Goal: Task Accomplishment & Management: Manage account settings

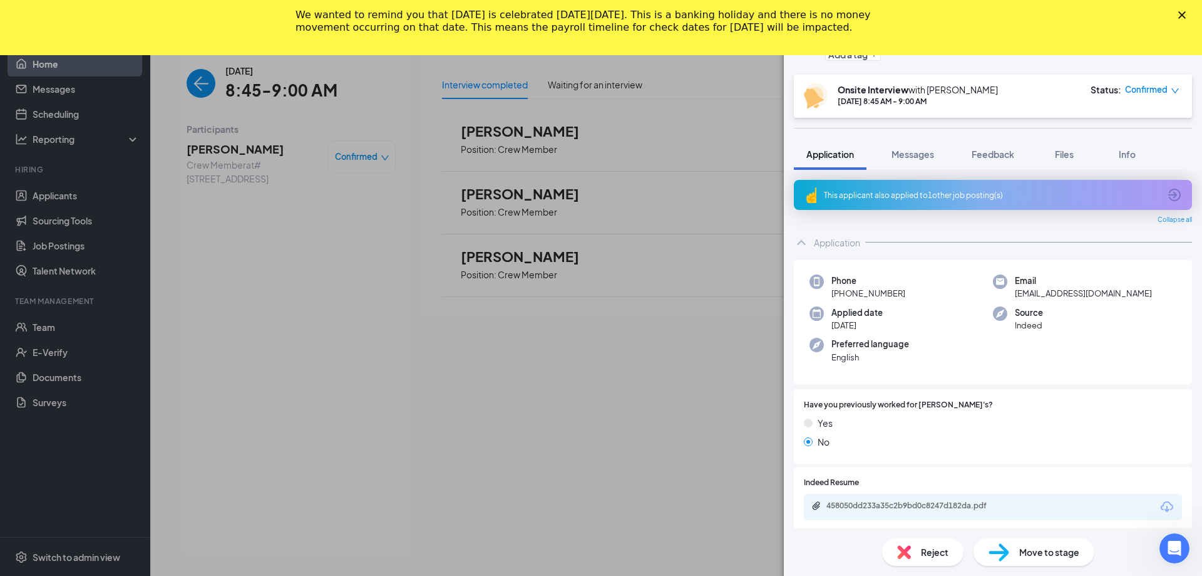
scroll to position [81, 0]
click at [1184, 17] on polygon "Close" at bounding box center [1183, 15] width 8 height 8
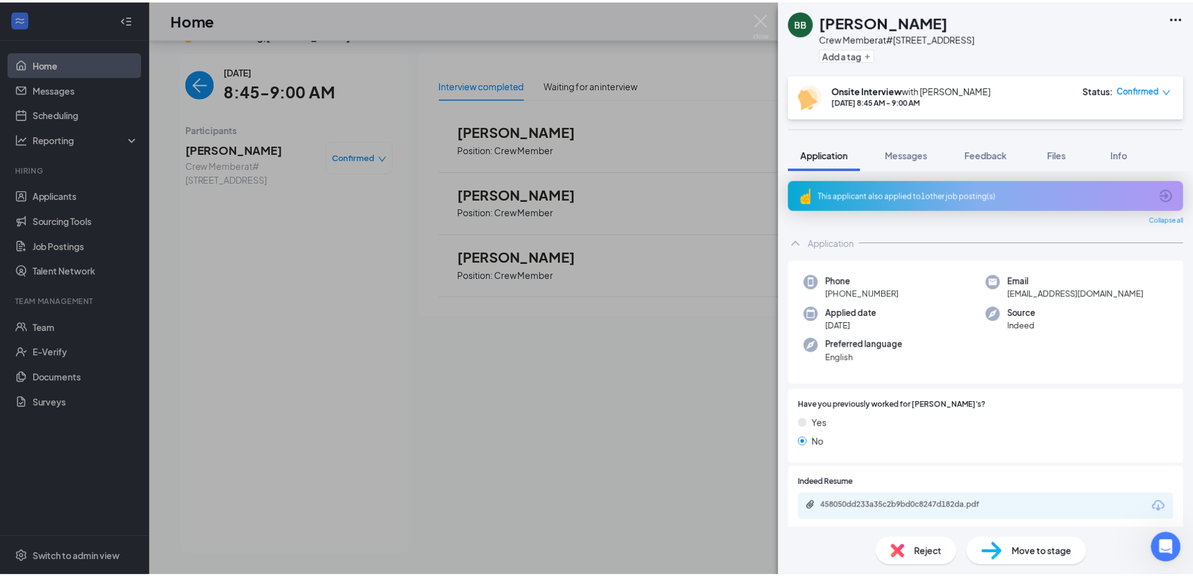
scroll to position [26, 0]
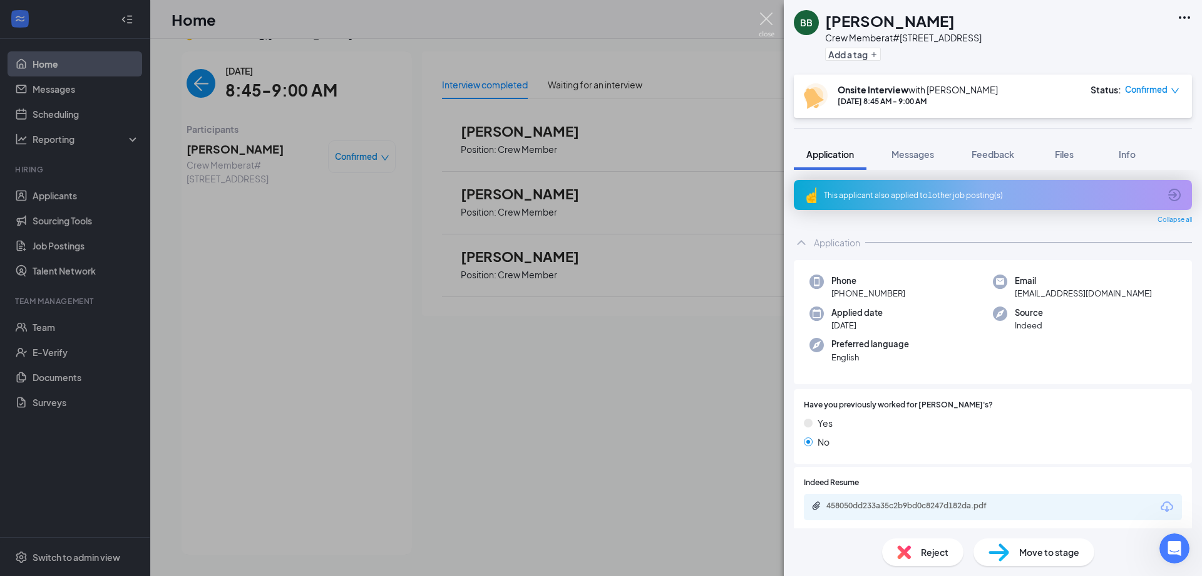
click at [760, 22] on img at bounding box center [767, 25] width 16 height 24
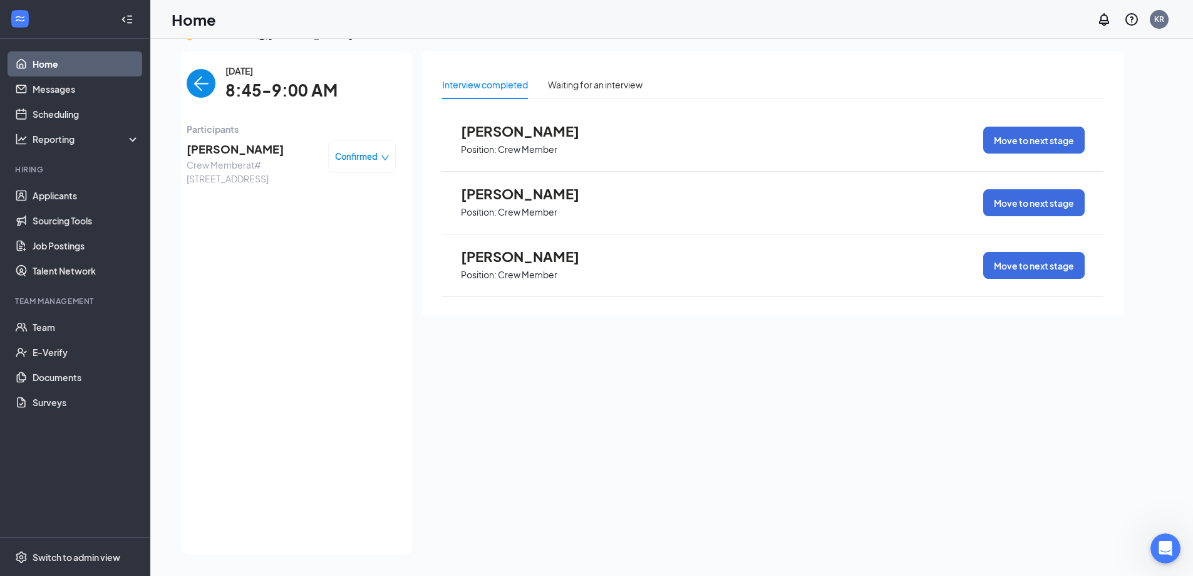
click at [195, 90] on img "back-button" at bounding box center [201, 83] width 29 height 29
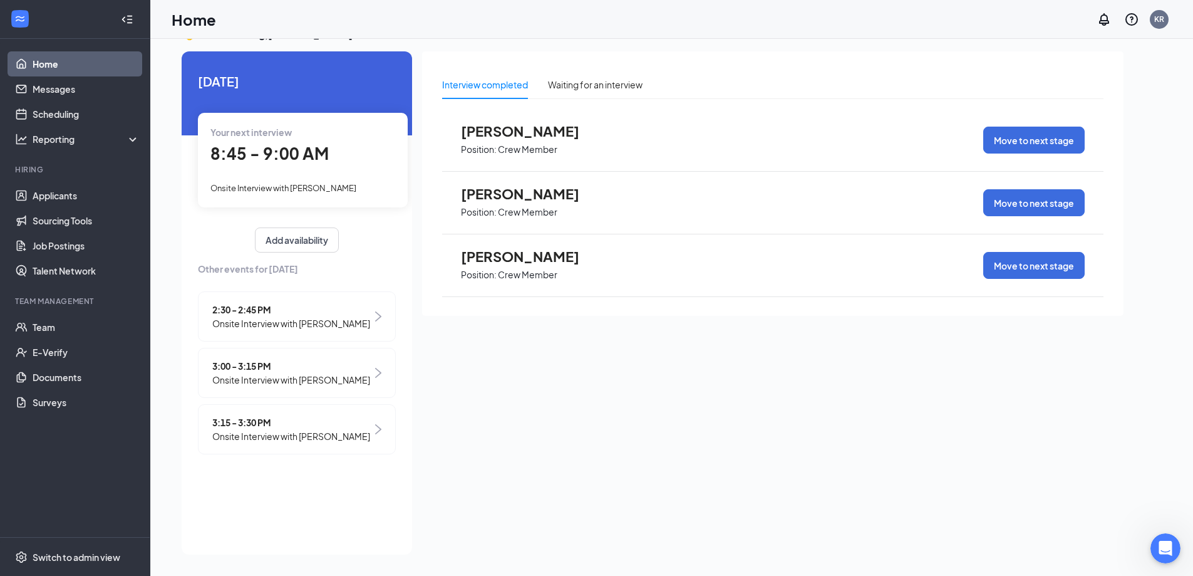
click at [303, 321] on span "Onsite Interview with [PERSON_NAME]" at bounding box center [291, 323] width 158 height 14
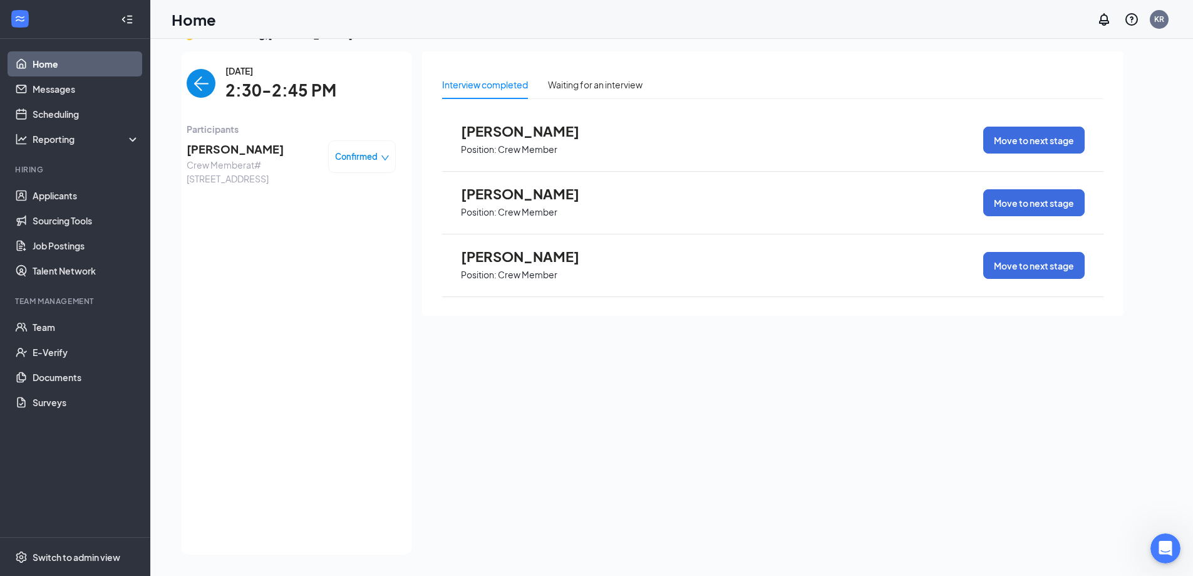
click at [202, 147] on span "[PERSON_NAME]" at bounding box center [253, 149] width 132 height 18
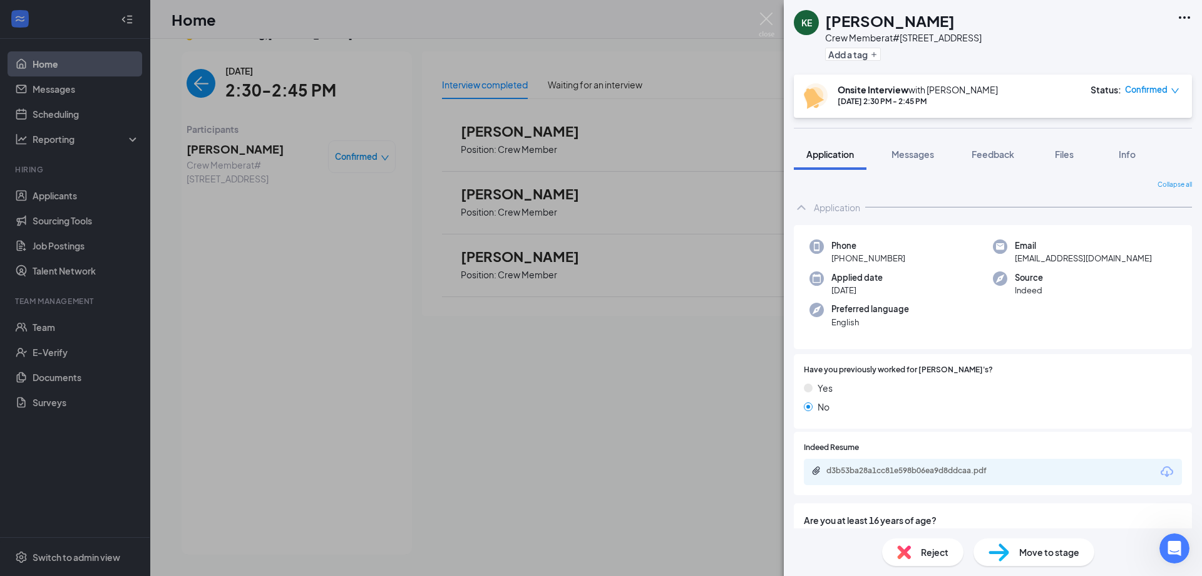
click at [898, 480] on div "d3b53ba28a1cc81e598b06ea9d8ddcaa.pdf" at bounding box center [993, 471] width 378 height 26
click at [897, 473] on div "d3b53ba28a1cc81e598b06ea9d8ddcaa.pdf" at bounding box center [914, 470] width 175 height 10
click at [293, 150] on div "KE [PERSON_NAME] Crew Member at #2970 - [GEOGRAPHIC_DATA] Add a tag Onsite Inte…" at bounding box center [601, 288] width 1202 height 576
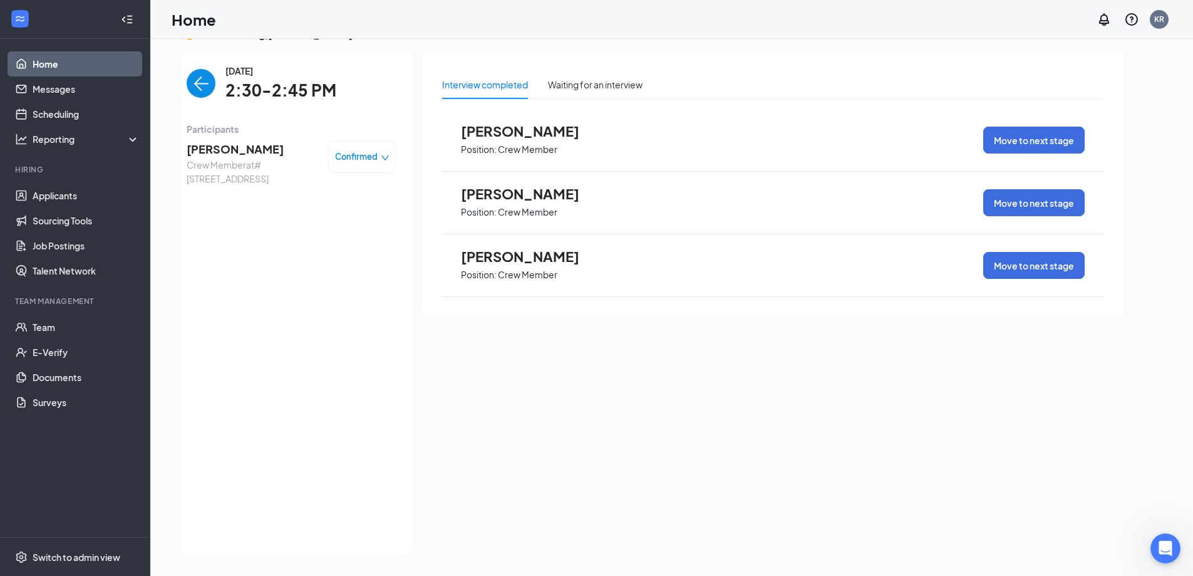
click at [202, 76] on img "back-button" at bounding box center [201, 83] width 29 height 29
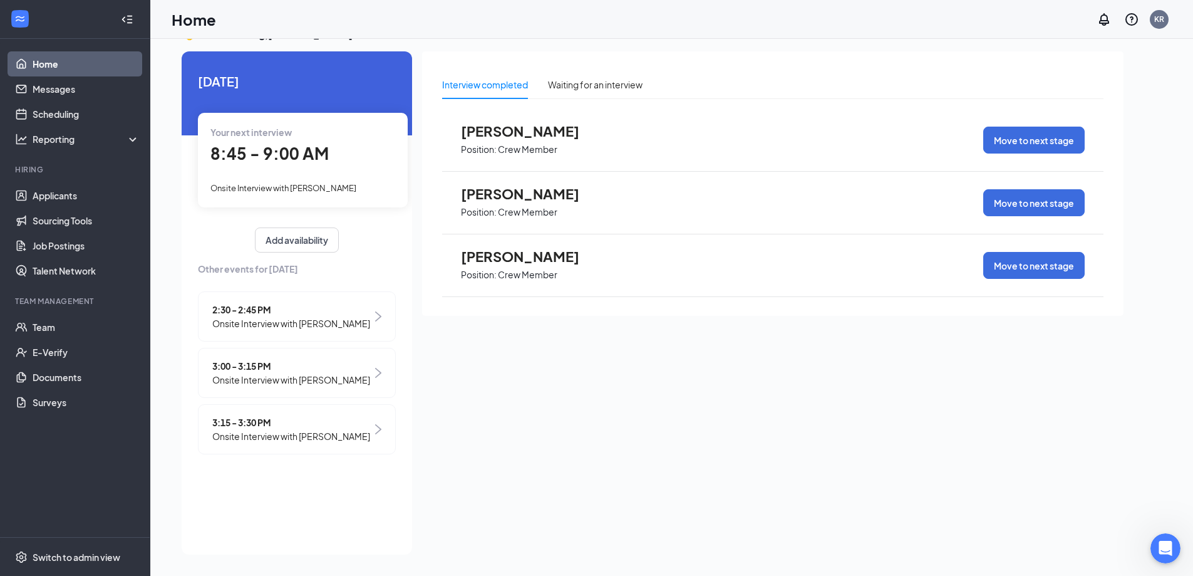
click at [306, 371] on span "3:00 - 3:15 PM" at bounding box center [291, 366] width 158 height 14
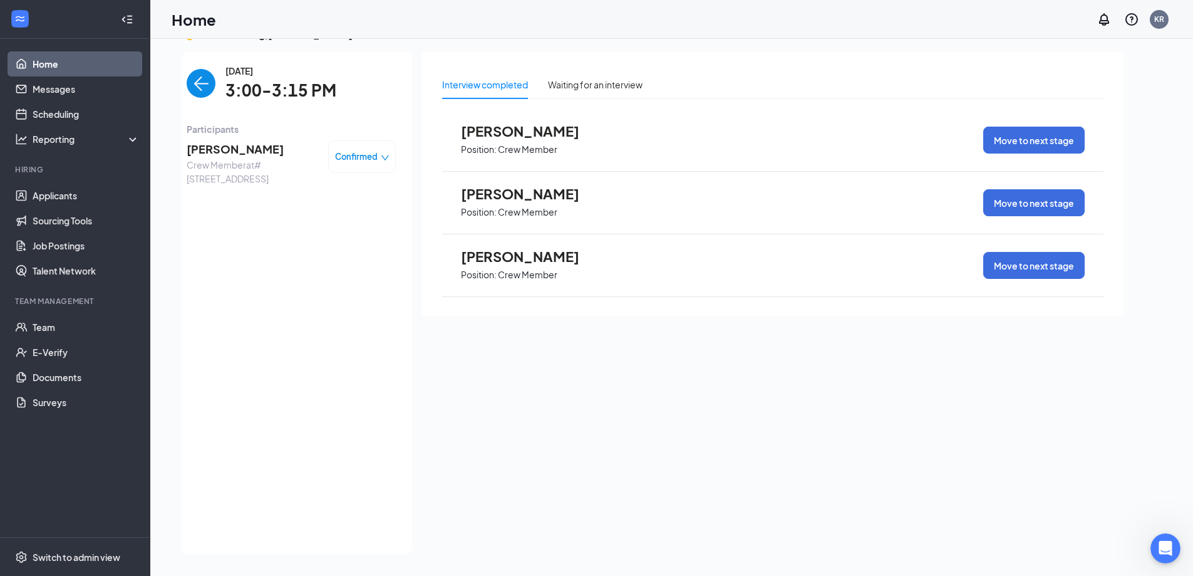
click at [239, 145] on span "[PERSON_NAME]" at bounding box center [253, 149] width 132 height 18
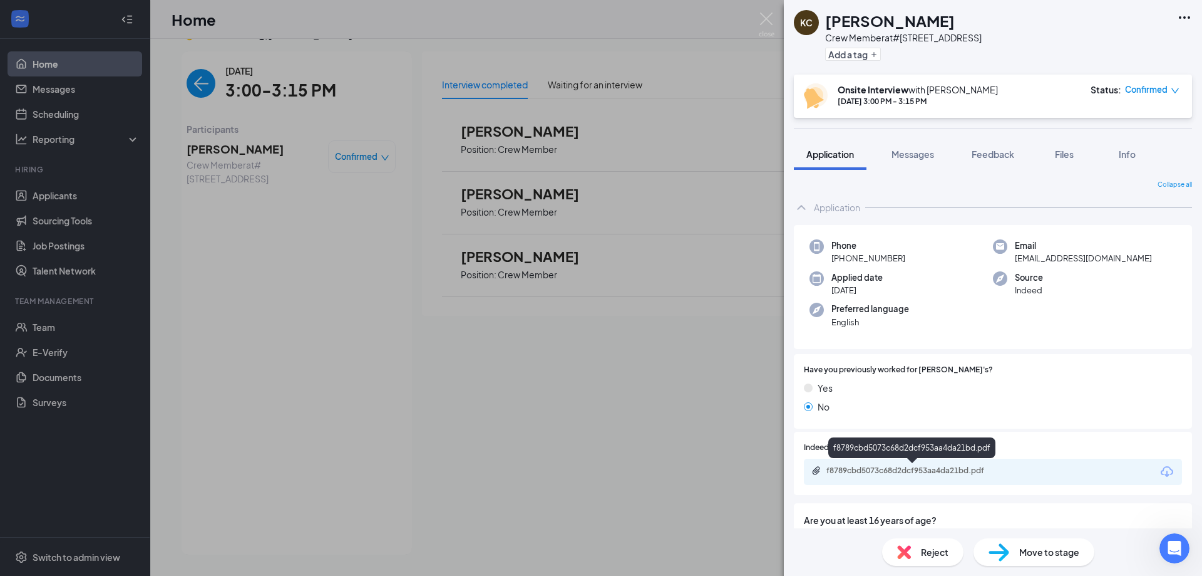
click at [969, 470] on div "f8789cbd5073c68d2dcf953aa4da21bd.pdf" at bounding box center [914, 470] width 175 height 10
click at [224, 126] on div "[PERSON_NAME] [PERSON_NAME] Crew Member at #2970 - [GEOGRAPHIC_DATA] Add a tag …" at bounding box center [601, 288] width 1202 height 576
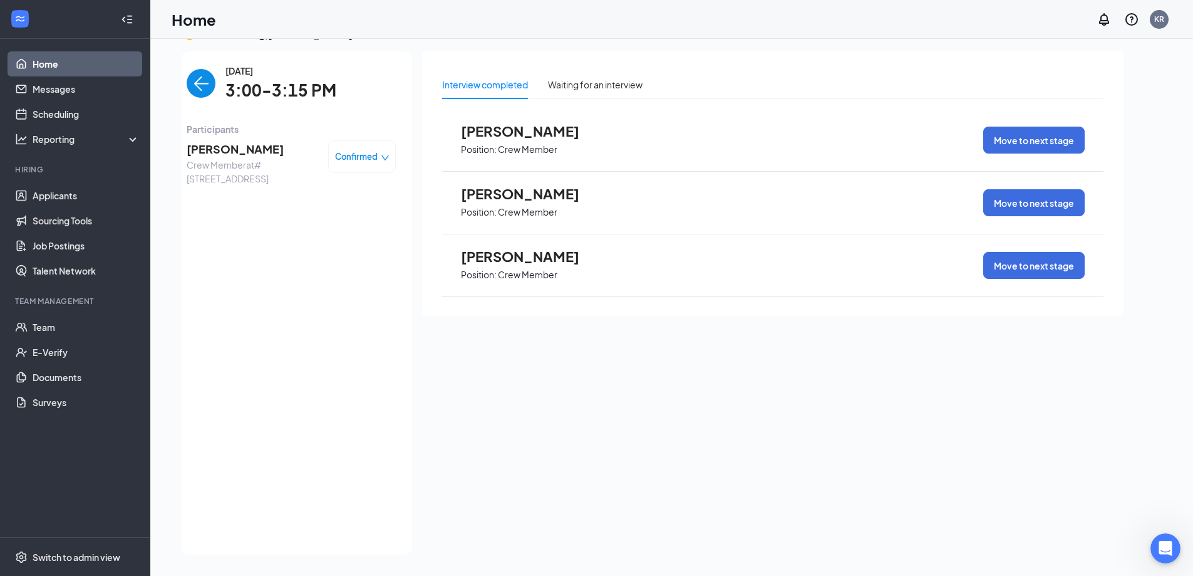
click at [198, 79] on img "back-button" at bounding box center [201, 83] width 29 height 29
